Goal: Information Seeking & Learning: Learn about a topic

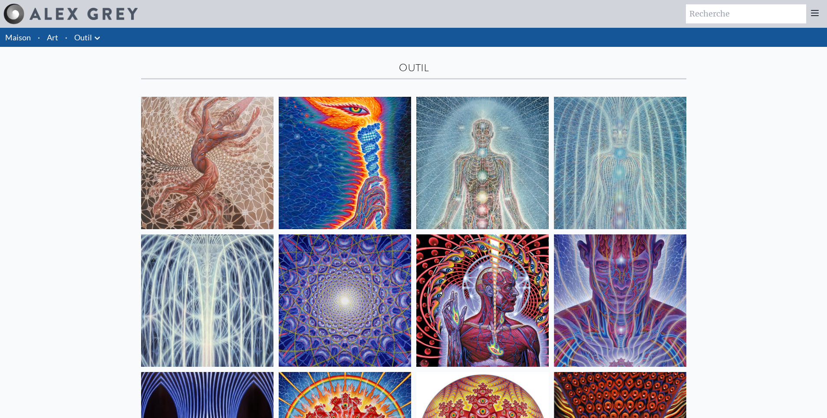
click at [216, 191] on img at bounding box center [207, 163] width 132 height 132
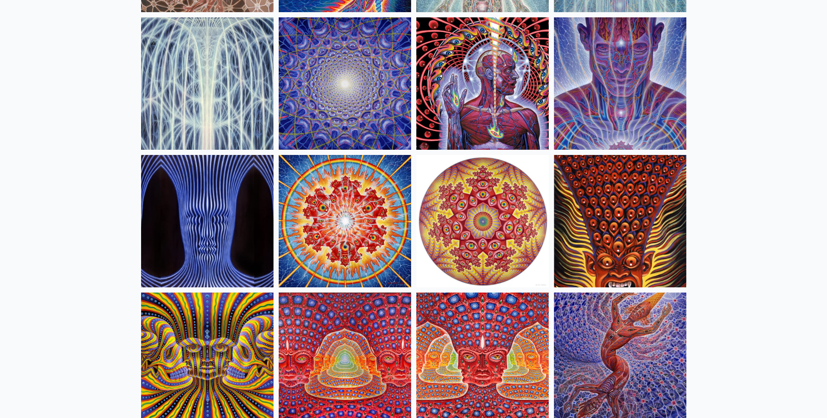
click at [730, 258] on div "Maison · Art · Outil Anatomique Dessins" at bounding box center [413, 128] width 827 height 634
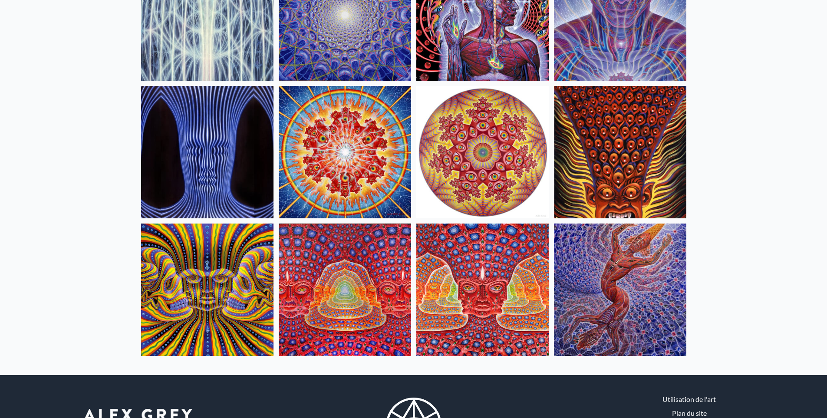
scroll to position [344, 0]
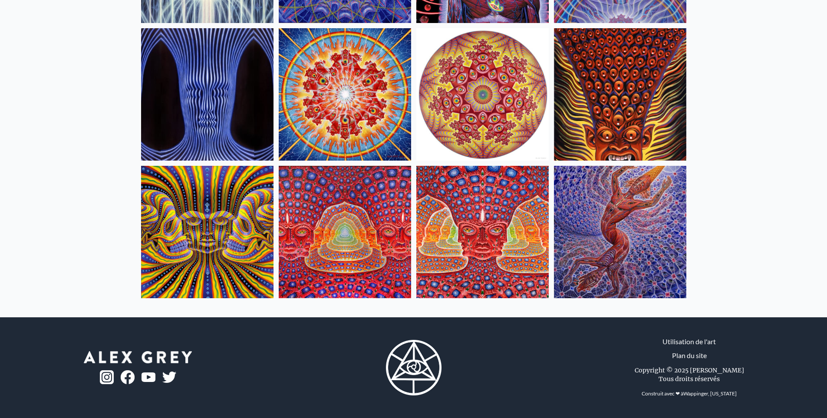
click at [678, 215] on img at bounding box center [620, 232] width 132 height 132
click at [823, 191] on div "Maison · Art · Outil Anatomique Dessins" at bounding box center [413, 1] width 827 height 634
drag, startPoint x: 772, startPoint y: 166, endPoint x: 758, endPoint y: 163, distance: 14.2
click at [771, 166] on div "Maison · Art · Outil Anatomique Dessins" at bounding box center [413, 1] width 827 height 634
click at [654, 209] on img at bounding box center [620, 232] width 132 height 132
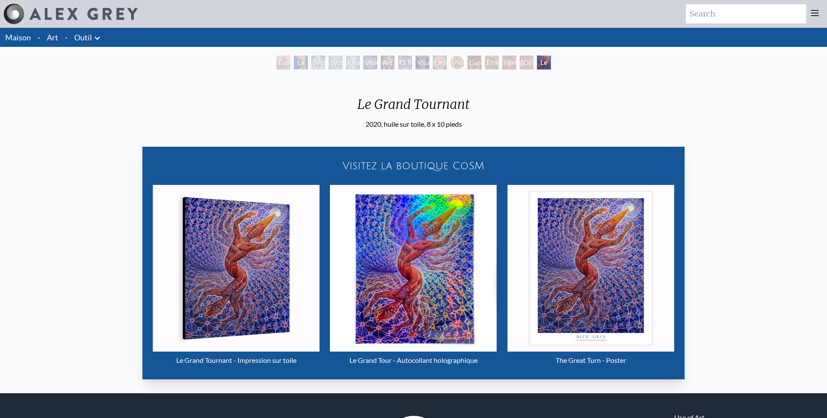
click at [578, 228] on div "Le Grand Tournant 2020, huile sur toile, 8 x 10 pieds Visitez la boutique CoSM …" at bounding box center [414, 233] width 814 height 308
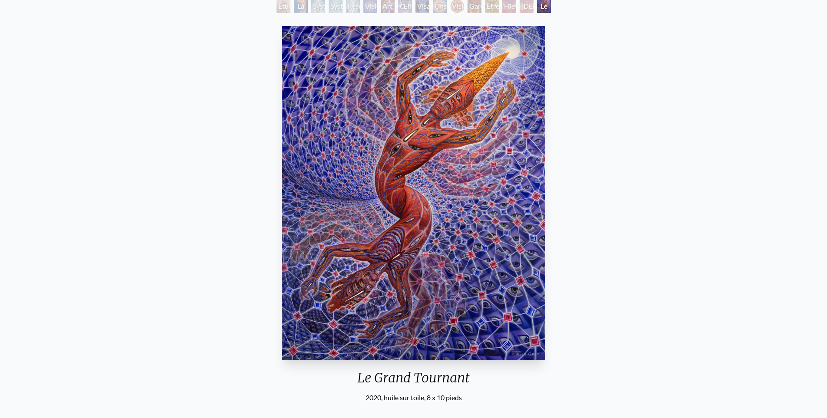
scroll to position [87, 0]
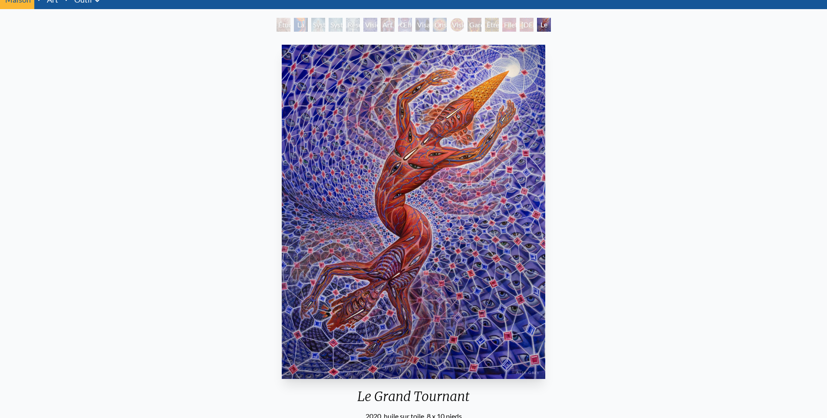
scroll to position [43, 0]
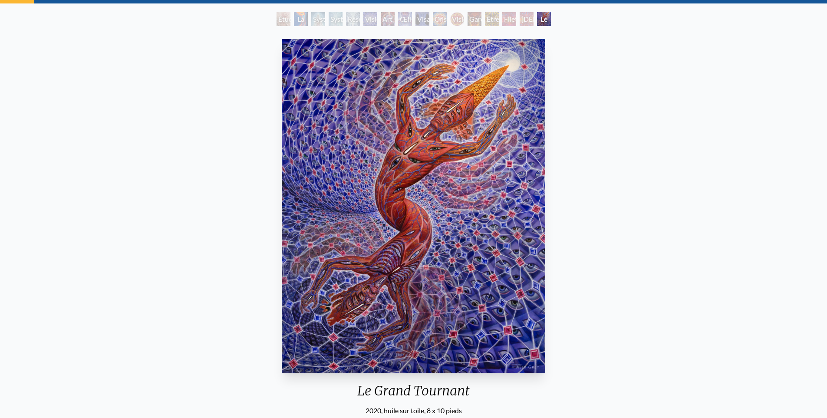
click at [577, 171] on div "Le Grand Tournant 2020, huile sur toile, 8 x 10 pieds Visitez la boutique CoSM …" at bounding box center [414, 355] width 814 height 638
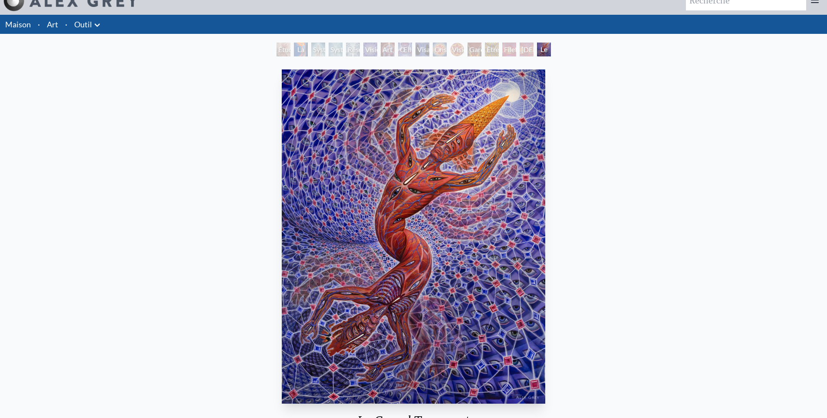
scroll to position [0, 0]
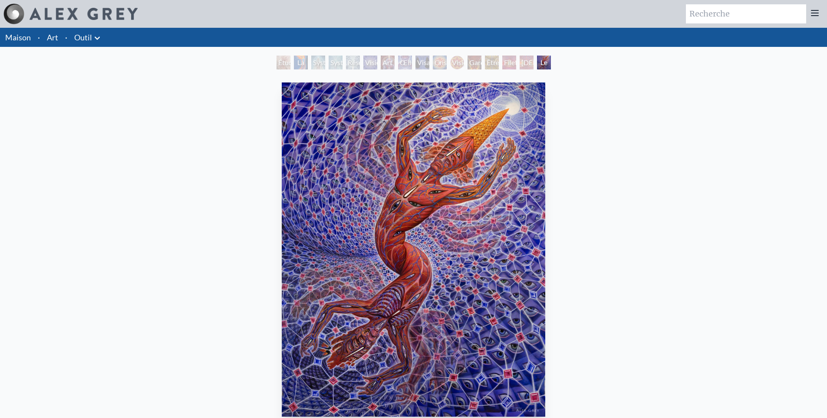
click at [520, 63] on font "Filet de l'Être" at bounding box center [512, 72] width 16 height 29
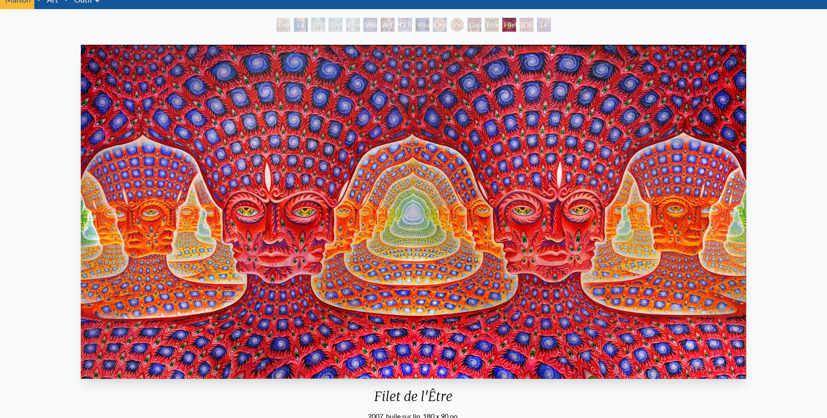
scroll to position [43, 0]
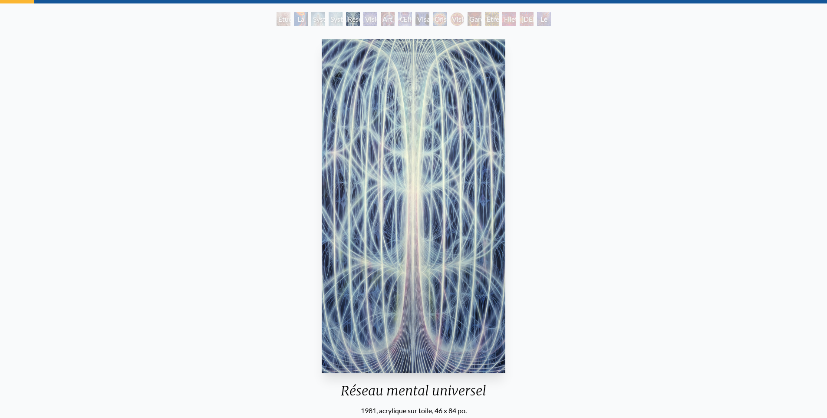
click at [390, 5] on div "Maison · Art · Outil Anatomical Drawings" at bounding box center [413, 392] width 827 height 817
